Goal: Task Accomplishment & Management: Use online tool/utility

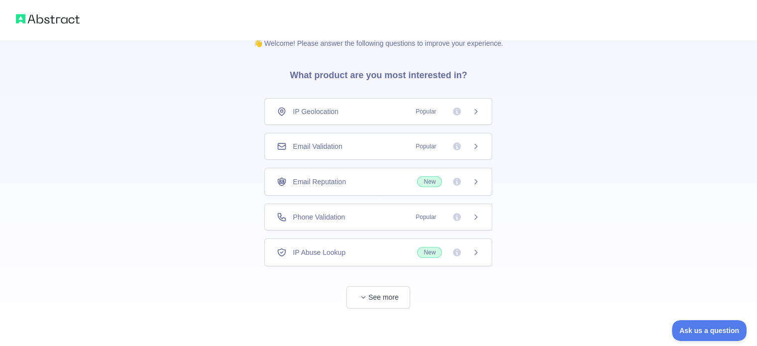
scroll to position [18, 0]
click at [383, 302] on button "See more" at bounding box center [378, 297] width 64 height 22
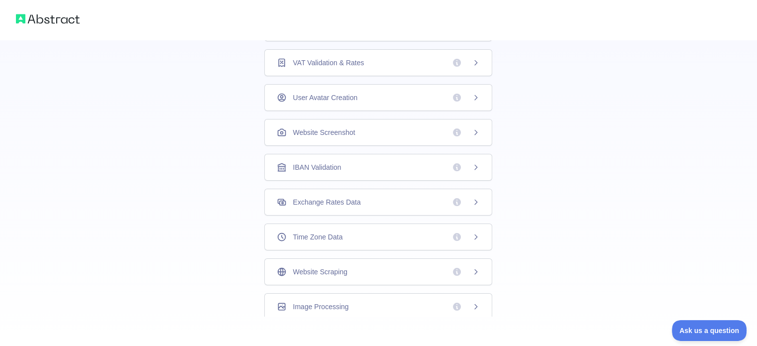
scroll to position [287, 0]
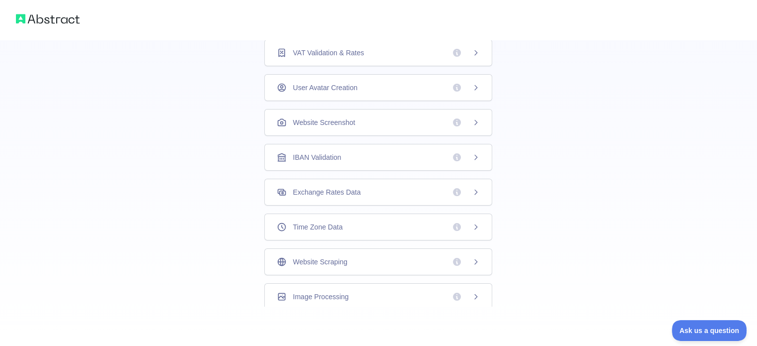
click at [472, 258] on icon at bounding box center [476, 262] width 8 height 8
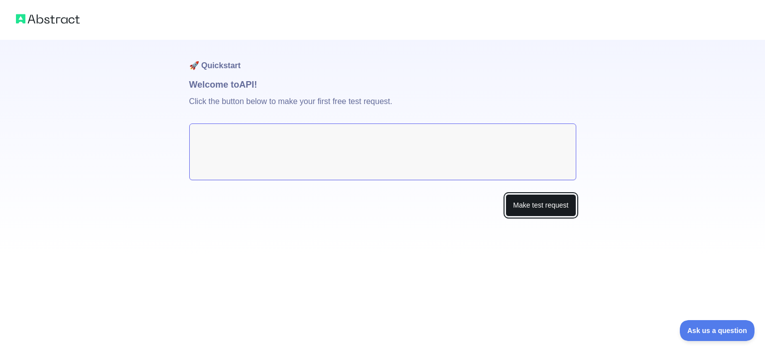
click at [520, 200] on button "Make test request" at bounding box center [540, 205] width 70 height 22
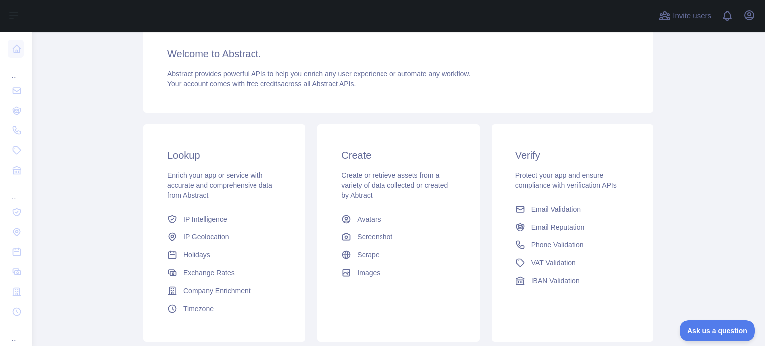
scroll to position [100, 0]
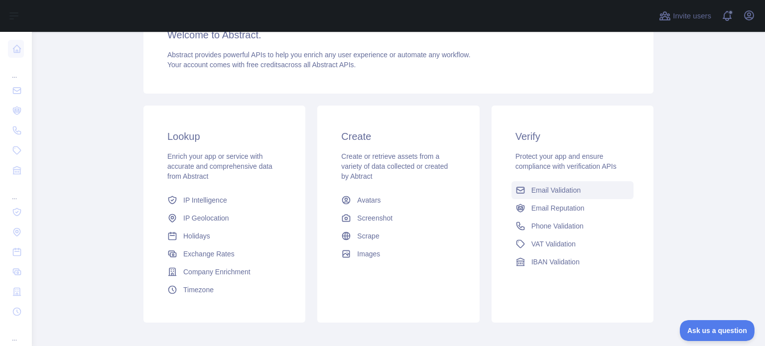
click at [553, 193] on span "Email Validation" at bounding box center [555, 190] width 49 height 10
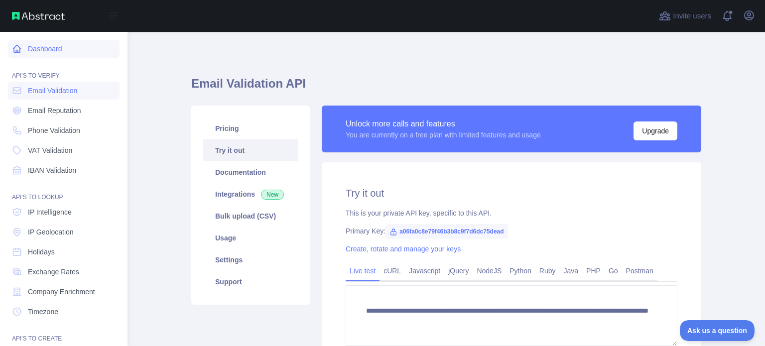
click at [29, 48] on link "Dashboard" at bounding box center [63, 49] width 111 height 18
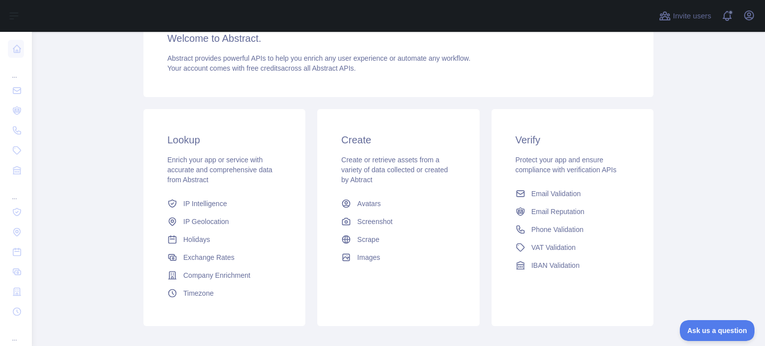
scroll to position [100, 0]
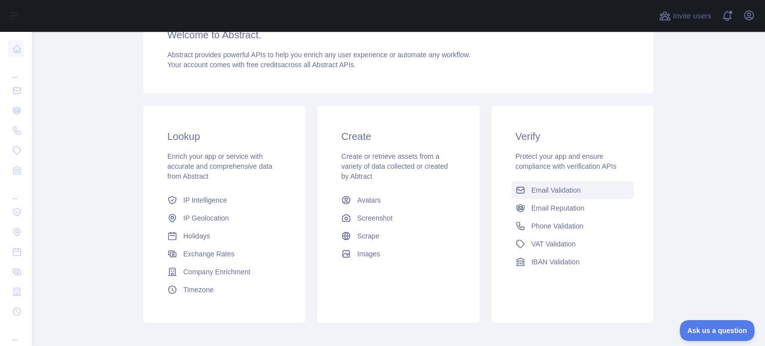
click at [570, 197] on link "Email Validation" at bounding box center [572, 190] width 122 height 18
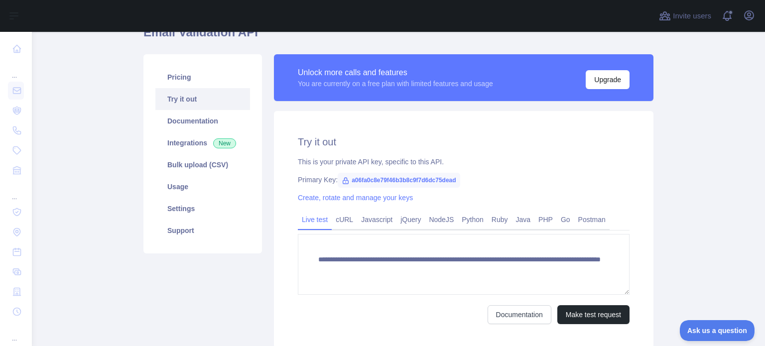
scroll to position [50, 0]
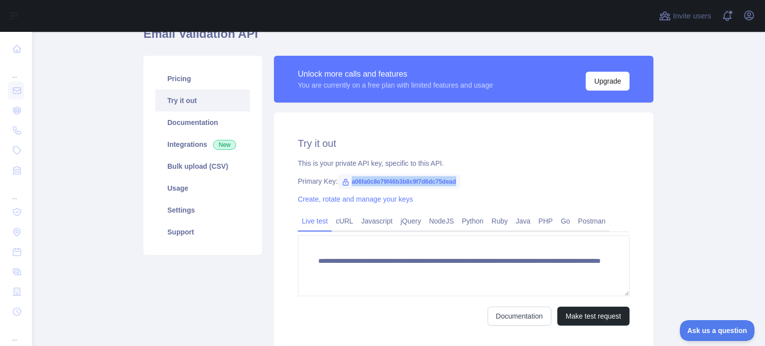
drag, startPoint x: 457, startPoint y: 182, endPoint x: 346, endPoint y: 186, distance: 111.1
click at [346, 186] on div "Primary Key: a06fa0c8e79f46b3b8c9f7d6dc75dead" at bounding box center [463, 181] width 331 height 10
click at [341, 184] on icon at bounding box center [345, 182] width 8 height 8
drag, startPoint x: 347, startPoint y: 182, endPoint x: 453, endPoint y: 181, distance: 106.5
click at [453, 181] on span "a06fa0c8e79f46b3b8c9f7d6dc75dead" at bounding box center [398, 181] width 122 height 15
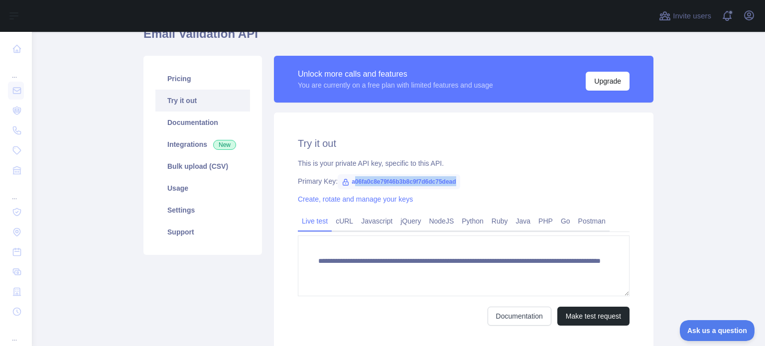
click at [370, 181] on span "a06fa0c8e79f46b3b8c9f7d6dc75dead" at bounding box center [398, 181] width 122 height 15
drag, startPoint x: 345, startPoint y: 181, endPoint x: 492, endPoint y: 175, distance: 146.5
click at [492, 175] on div "**********" at bounding box center [463, 230] width 379 height 237
copy span "a06fa0c8e79f46b3b8c9f7d6dc75dead"
